Goal: Find contact information: Find contact information

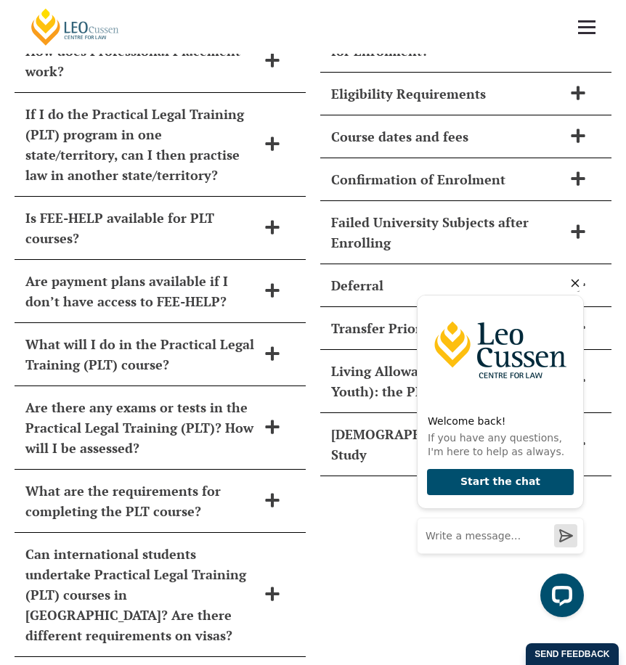
scroll to position [6317, 0]
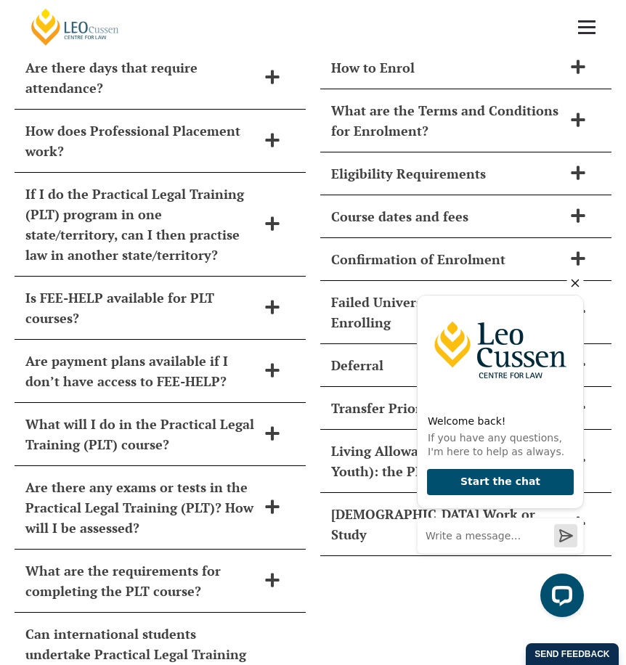
click at [415, 163] on span "Eligibility Requirements" at bounding box center [447, 173] width 232 height 20
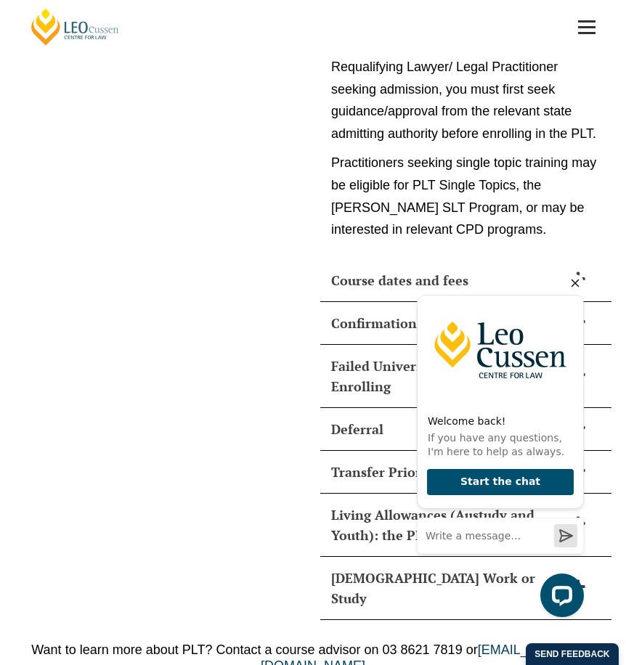
scroll to position [7842, 0]
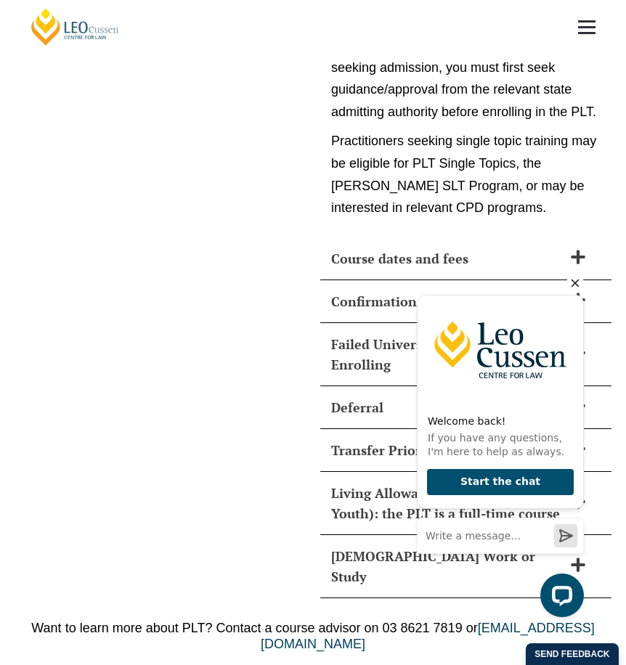
click at [576, 282] on icon "Hide greeting" at bounding box center [575, 284] width 8 height 8
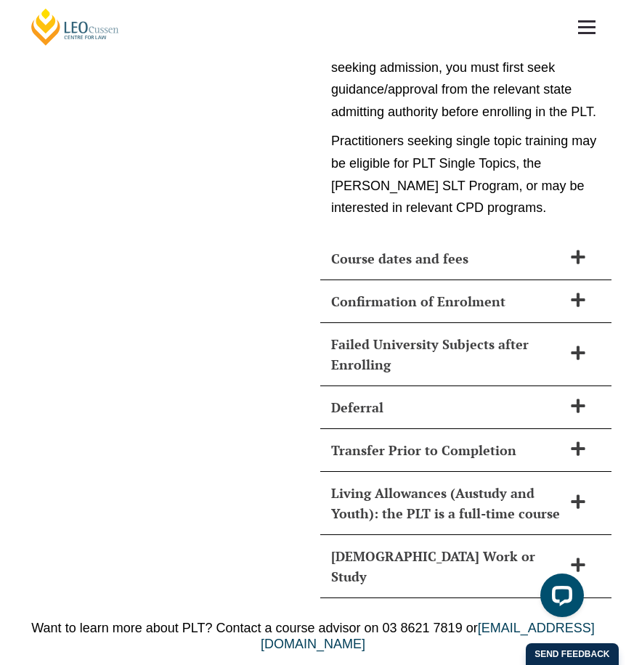
click at [398, 334] on span "Failed University Subjects after Enrolling" at bounding box center [447, 354] width 232 height 41
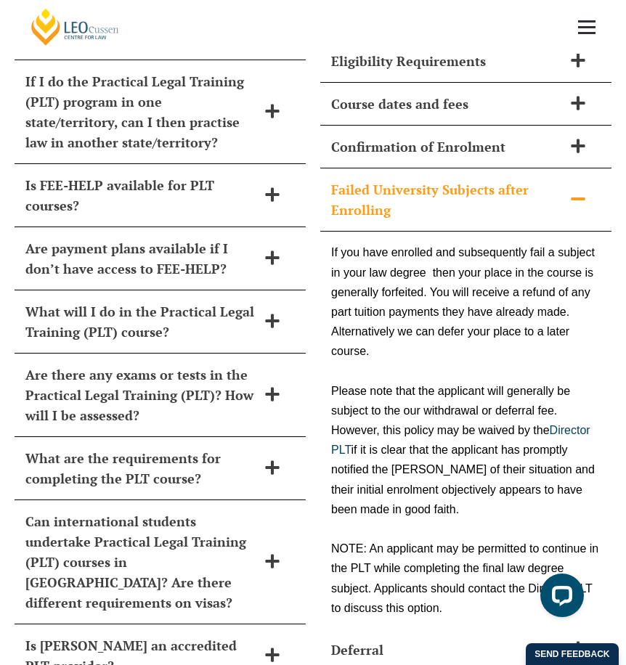
scroll to position [6289, 0]
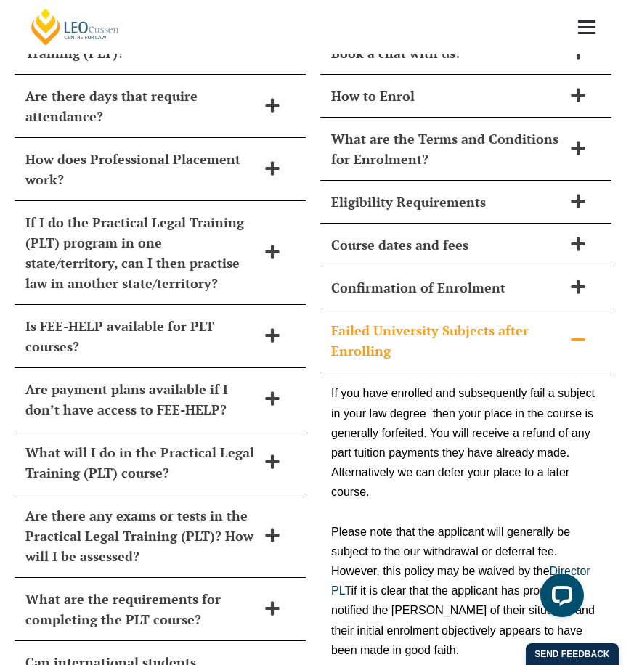
click at [461, 320] on span "Failed University Subjects after Enrolling" at bounding box center [447, 340] width 232 height 41
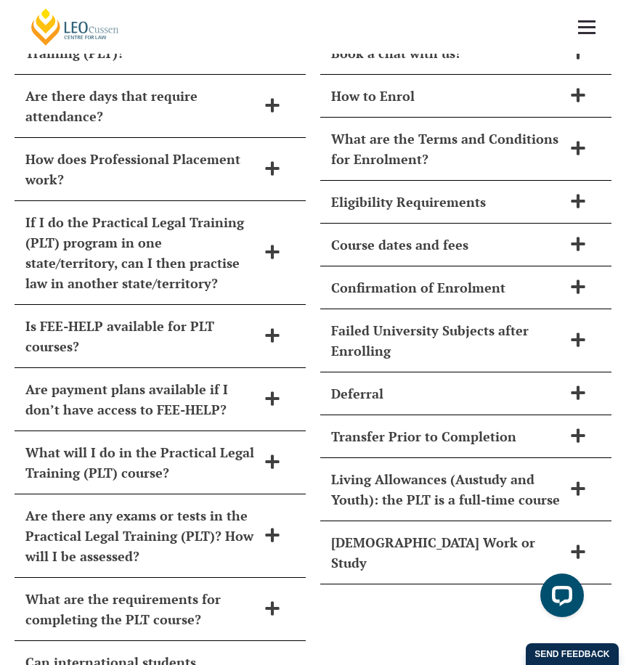
click at [495, 532] on span "Part-Time Work or Study" at bounding box center [447, 552] width 232 height 41
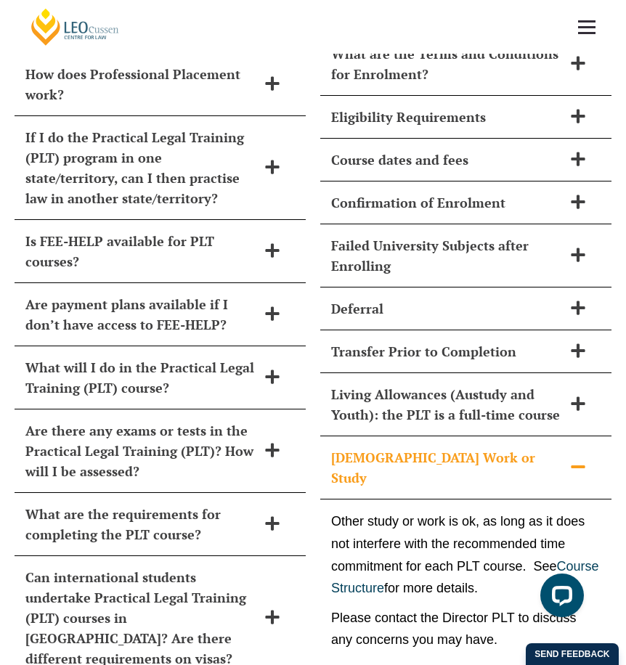
scroll to position [6507, 0]
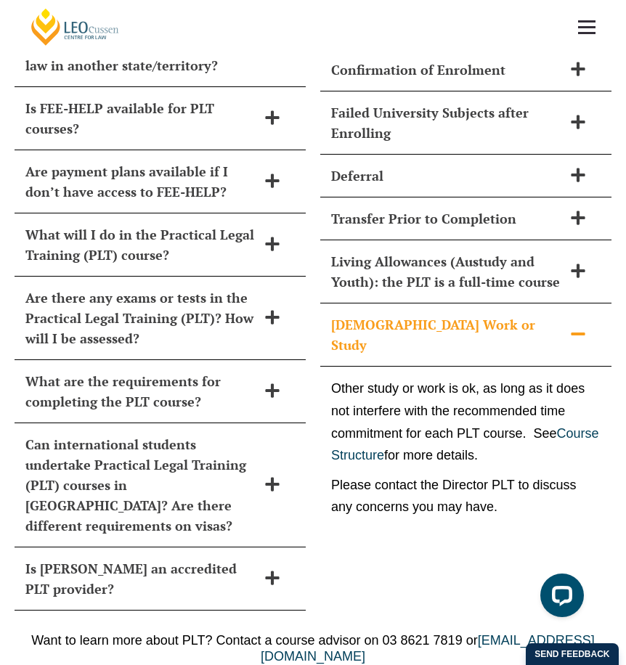
click at [521, 304] on div "Part-Time Work or Study" at bounding box center [465, 335] width 291 height 63
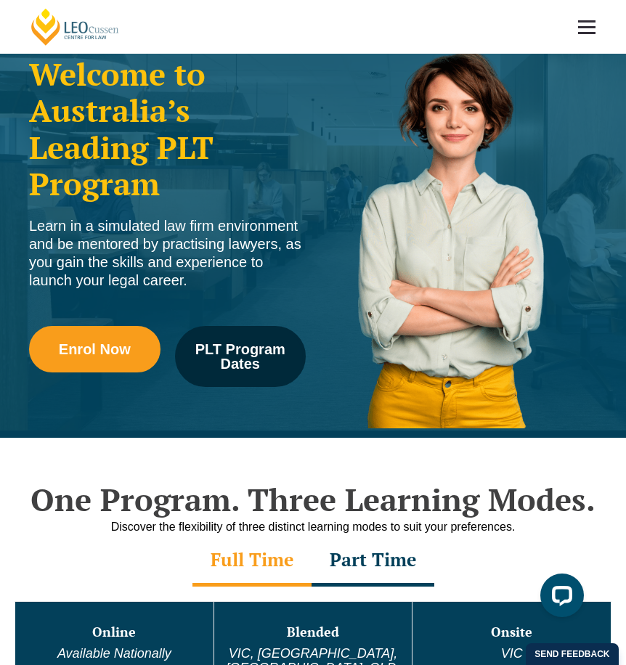
scroll to position [0, 0]
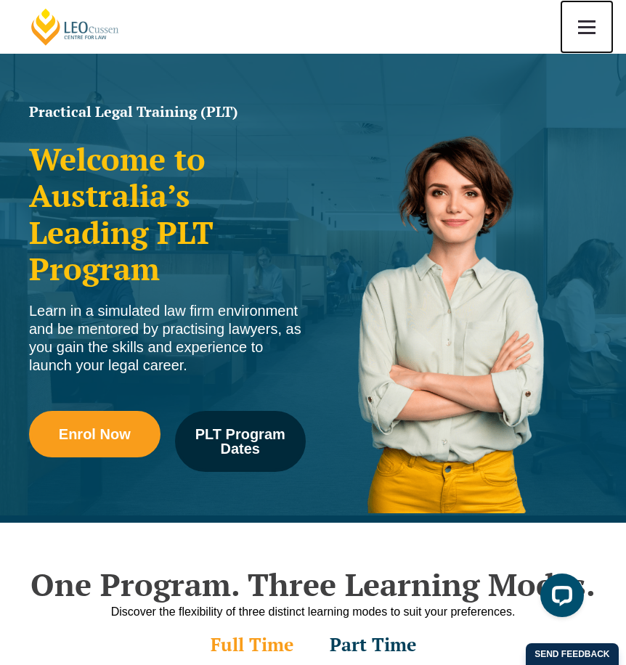
click at [589, 15] on link at bounding box center [587, 27] width 54 height 54
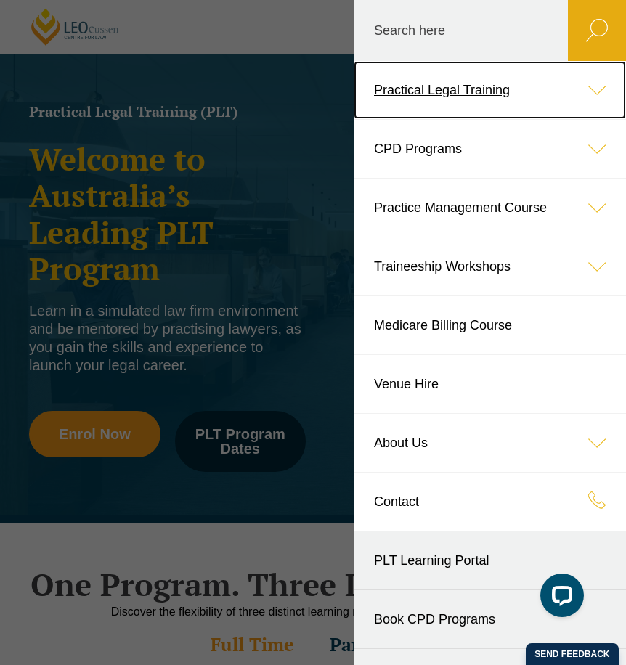
click at [509, 105] on link "Practical Legal Training" at bounding box center [490, 90] width 272 height 58
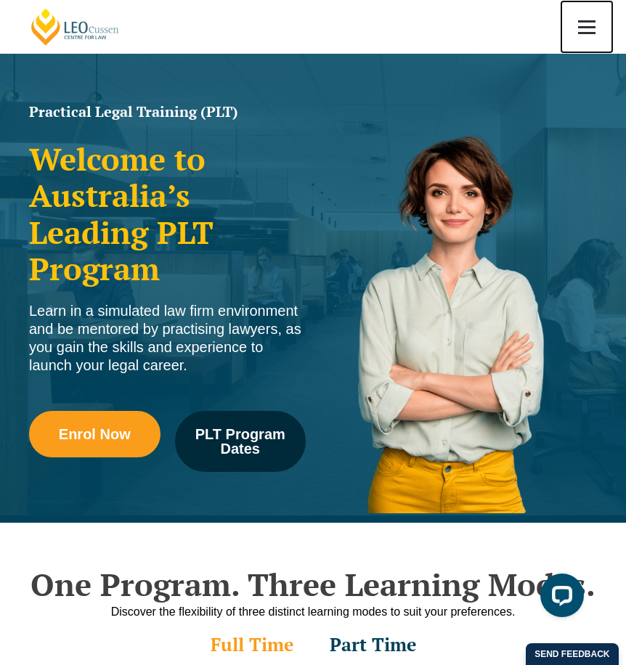
click at [587, 29] on link at bounding box center [587, 27] width 54 height 54
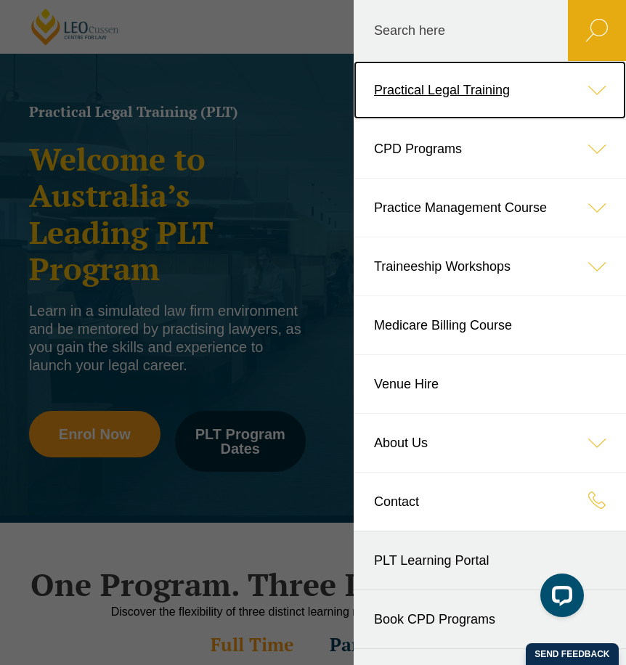
click at [590, 84] on icon at bounding box center [597, 90] width 58 height 58
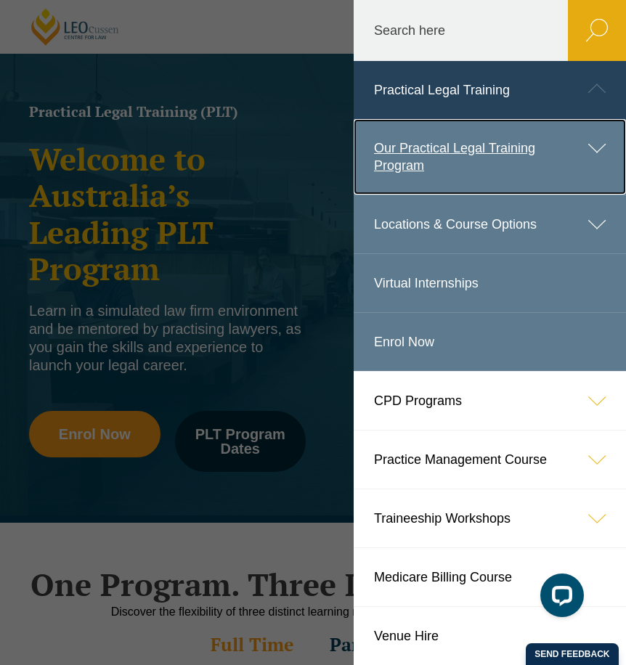
click at [579, 147] on icon at bounding box center [597, 148] width 58 height 58
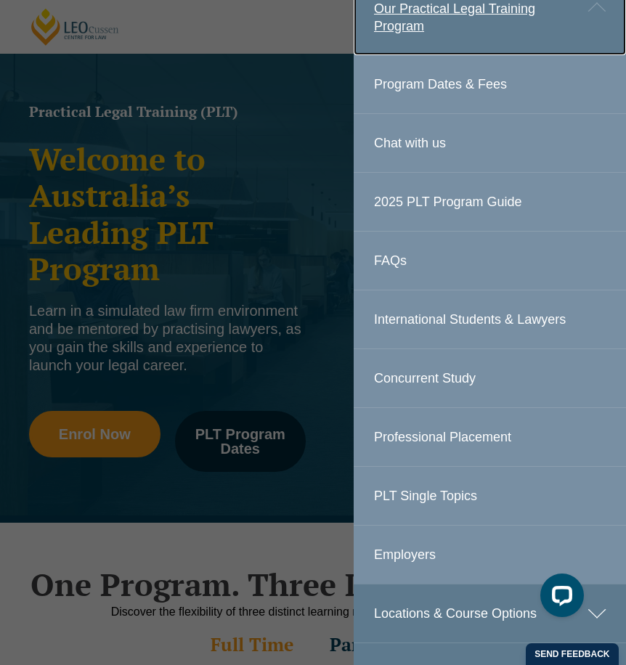
scroll to position [145, 0]
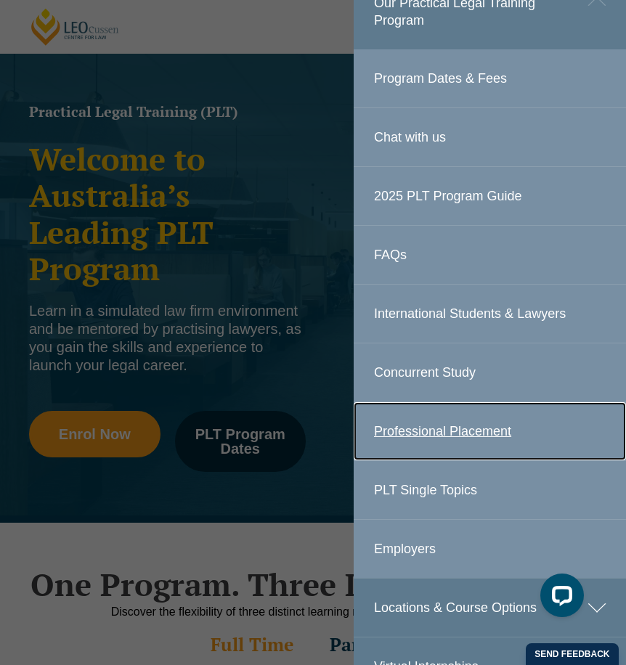
click at [484, 427] on link "Professional Placement" at bounding box center [490, 431] width 272 height 58
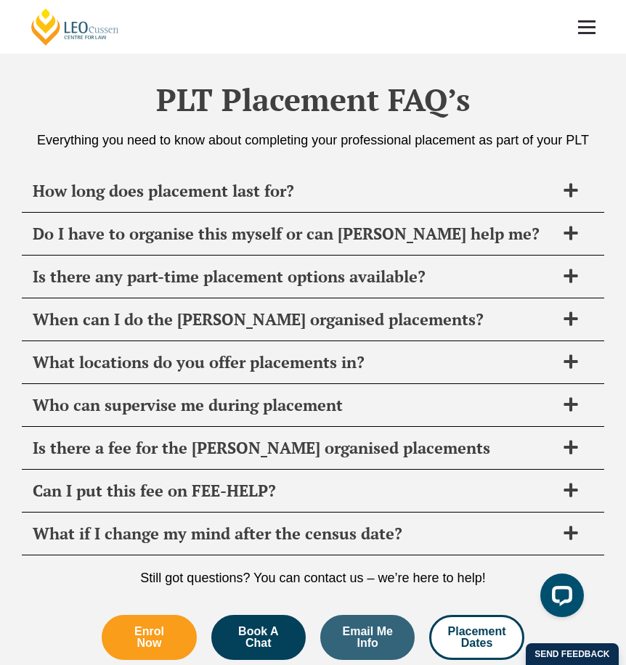
click at [393, 224] on span "Do I have to organise this myself or can Leo Cussen help me?" at bounding box center [294, 234] width 523 height 20
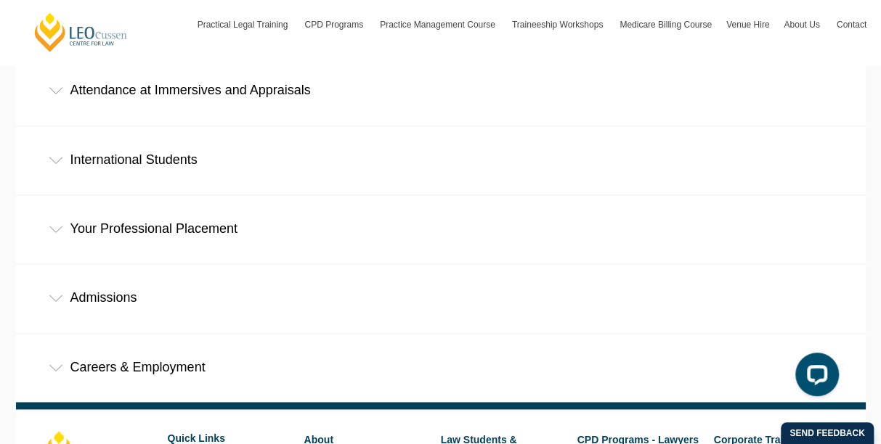
scroll to position [799, 0]
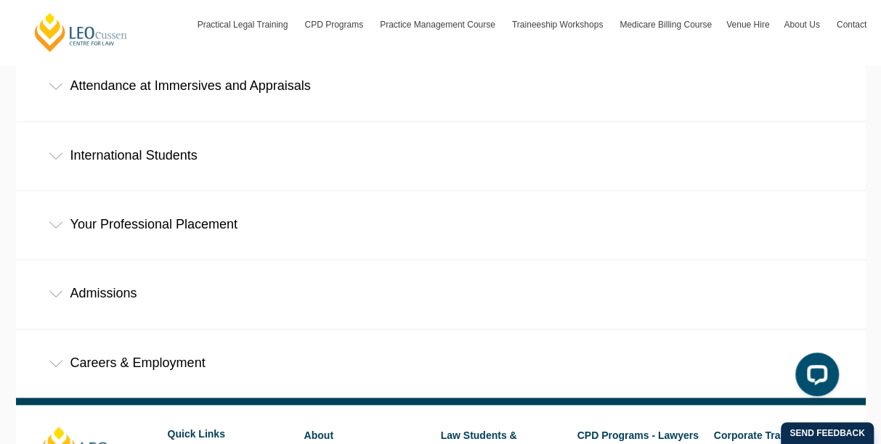
click at [198, 191] on div "Your Professional Placement" at bounding box center [441, 225] width 850 height 68
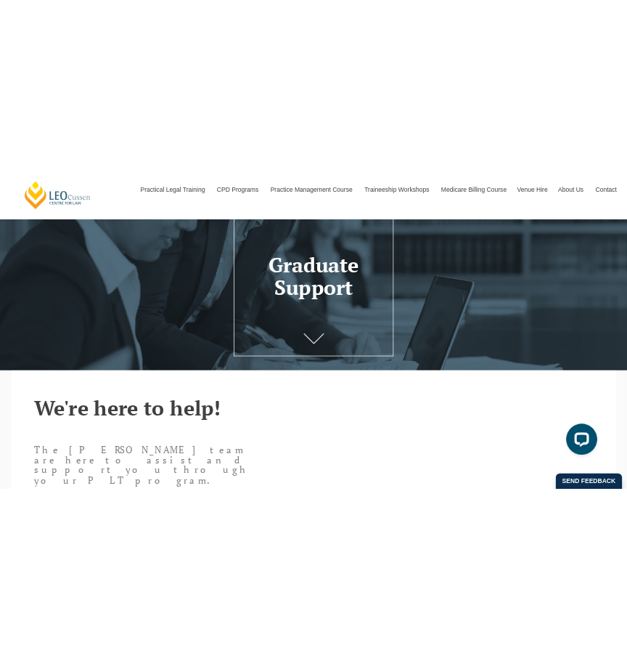
scroll to position [0, 0]
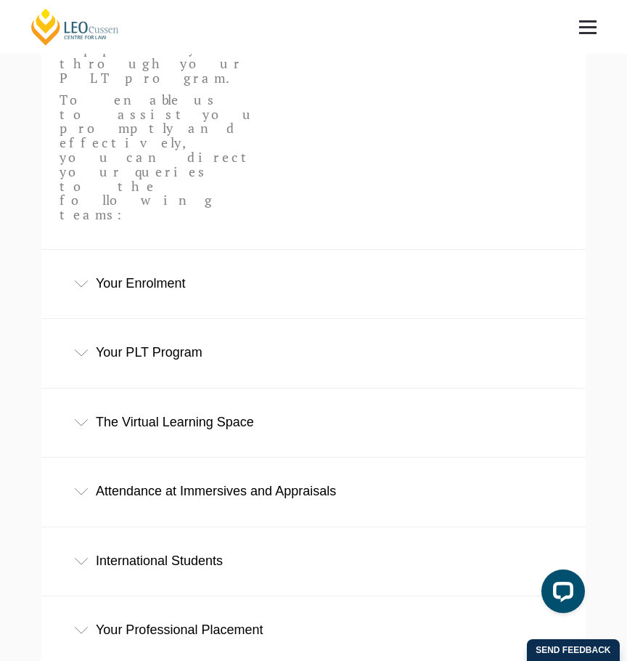
scroll to position [508, 0]
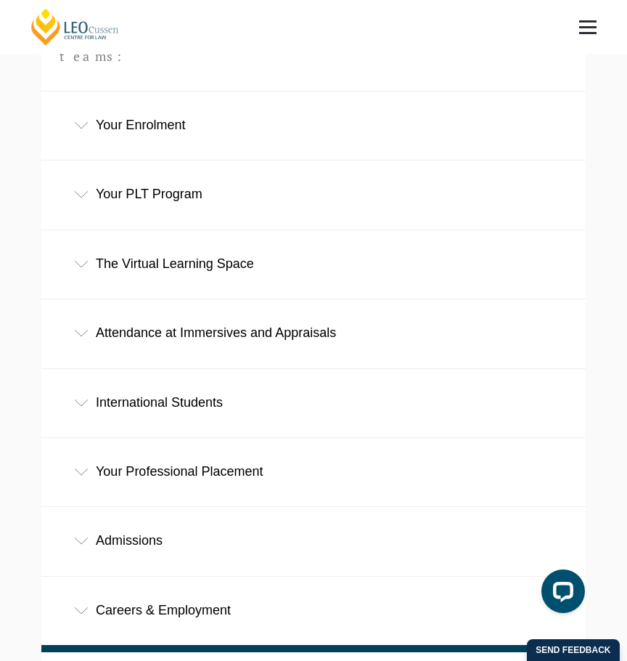
click at [106, 438] on div "Your Professional Placement" at bounding box center [313, 472] width 545 height 68
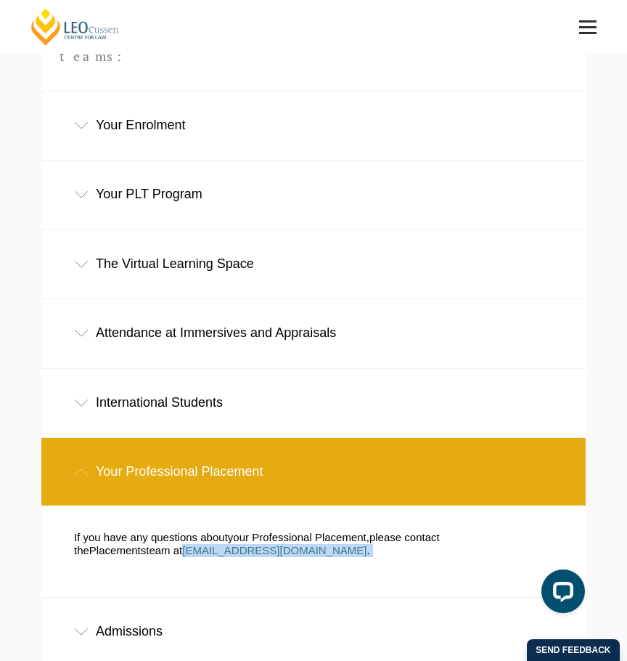
drag, startPoint x: 266, startPoint y: 426, endPoint x: 113, endPoint y: 423, distance: 153.3
click at [113, 444] on p "If you have any questions about your Professional Placement , please contact th…" at bounding box center [302, 544] width 457 height 26
copy p "[EMAIL_ADDRESS][DOMAIN_NAME] ."
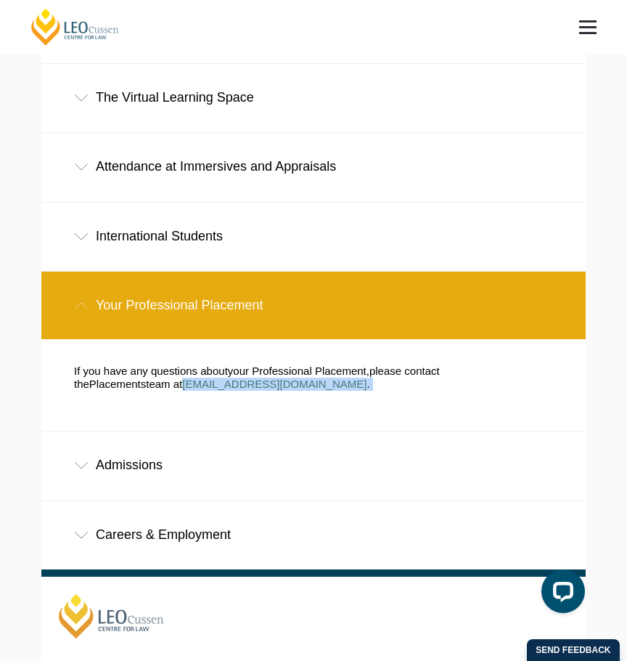
scroll to position [686, 0]
